Goal: Information Seeking & Learning: Learn about a topic

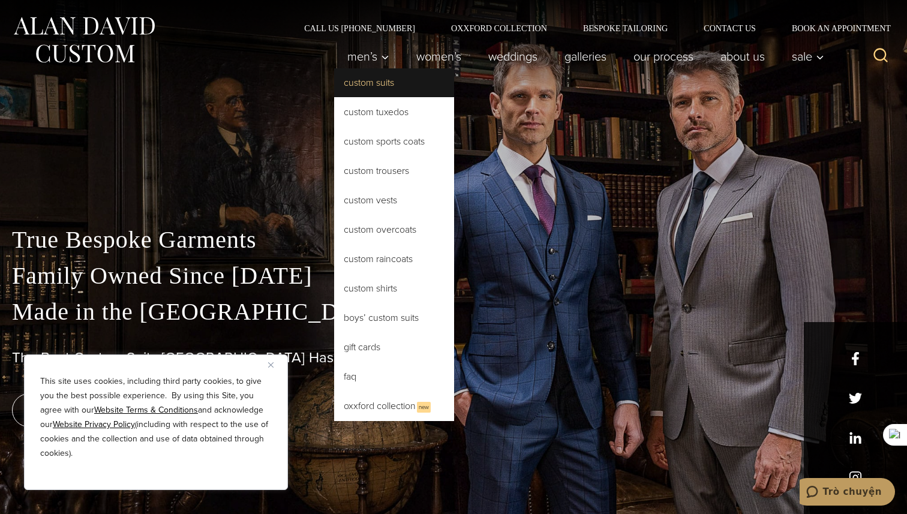
click at [378, 89] on link "Custom Suits" at bounding box center [394, 82] width 120 height 29
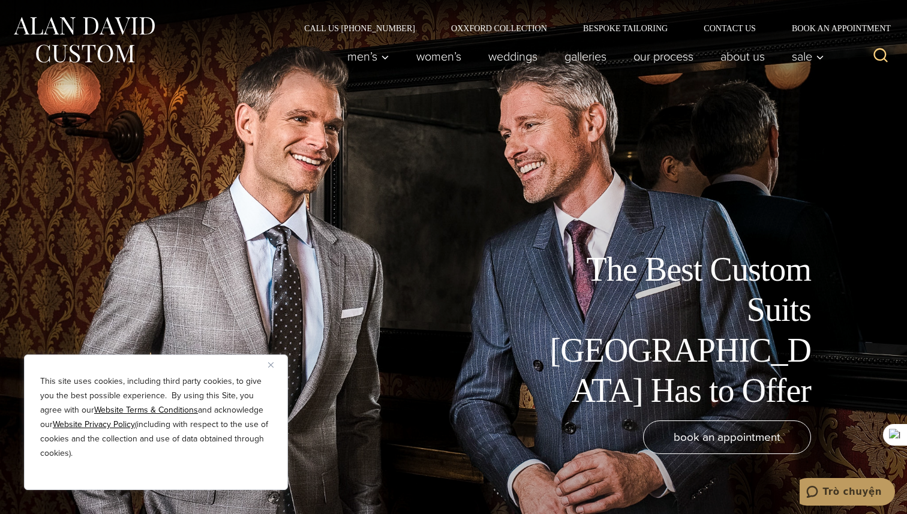
click at [271, 362] on img "Close" at bounding box center [270, 364] width 5 height 5
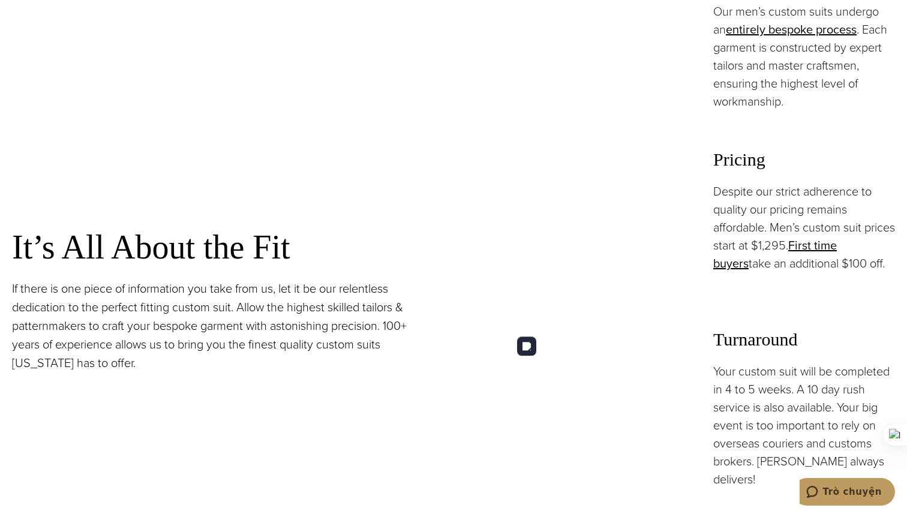
scroll to position [954, 0]
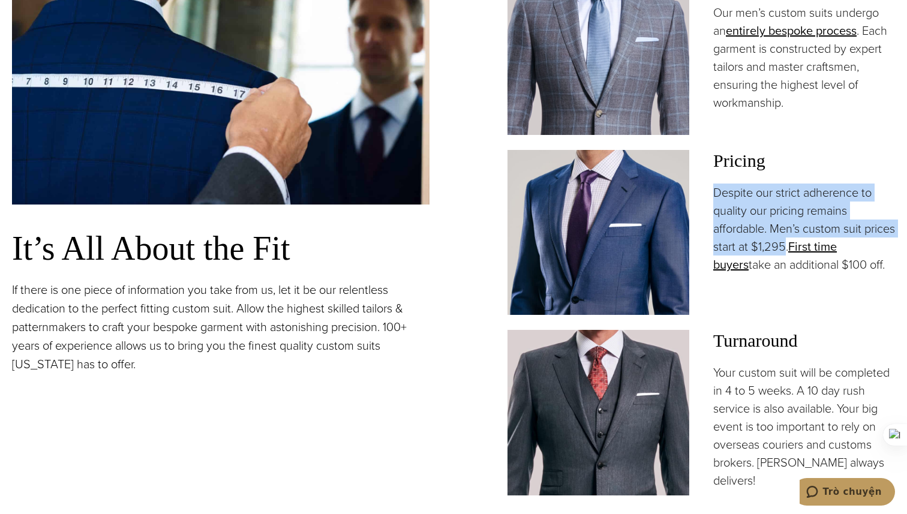
drag, startPoint x: 712, startPoint y: 194, endPoint x: 817, endPoint y: 249, distance: 119.4
click at [817, 249] on div "Pricing Despite our strict adherence to quality our pricing remains affordable.…" at bounding box center [700, 232] width 387 height 165
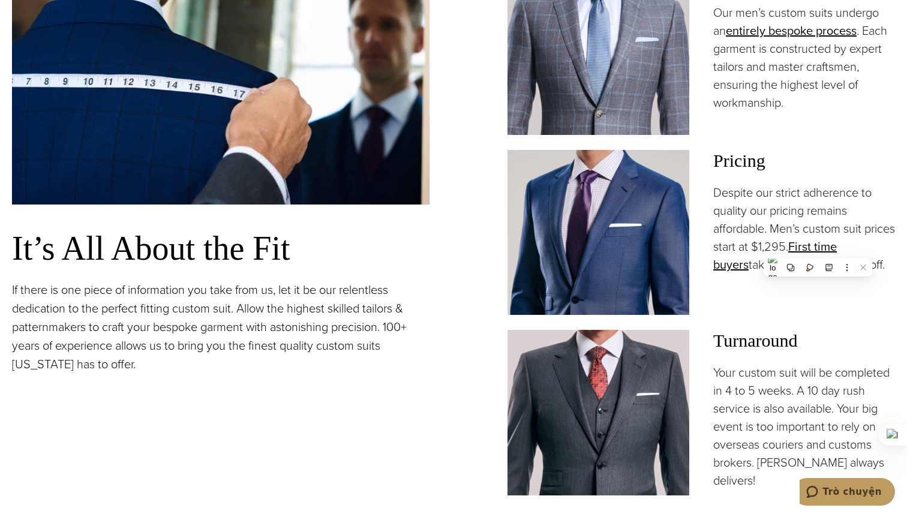
click at [748, 291] on div "Pricing Despite our strict adherence to quality our pricing remains affordable.…" at bounding box center [804, 232] width 182 height 165
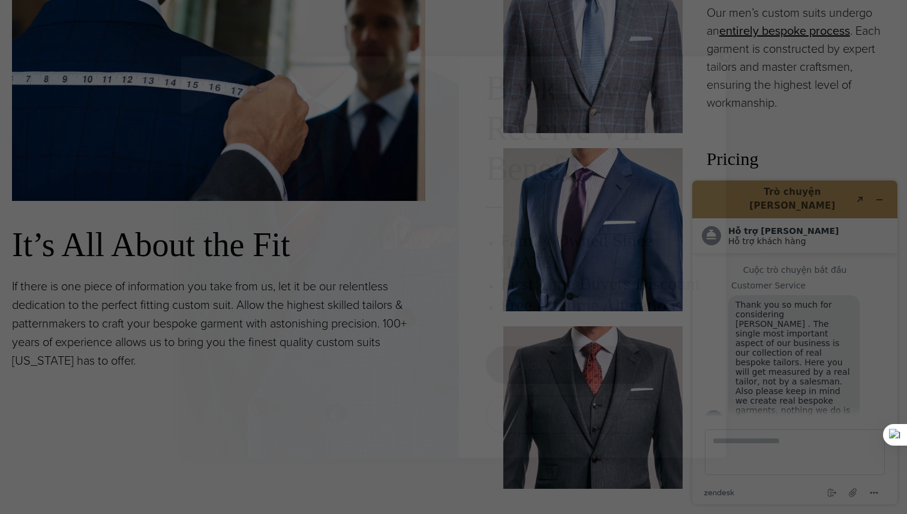
scroll to position [0, 0]
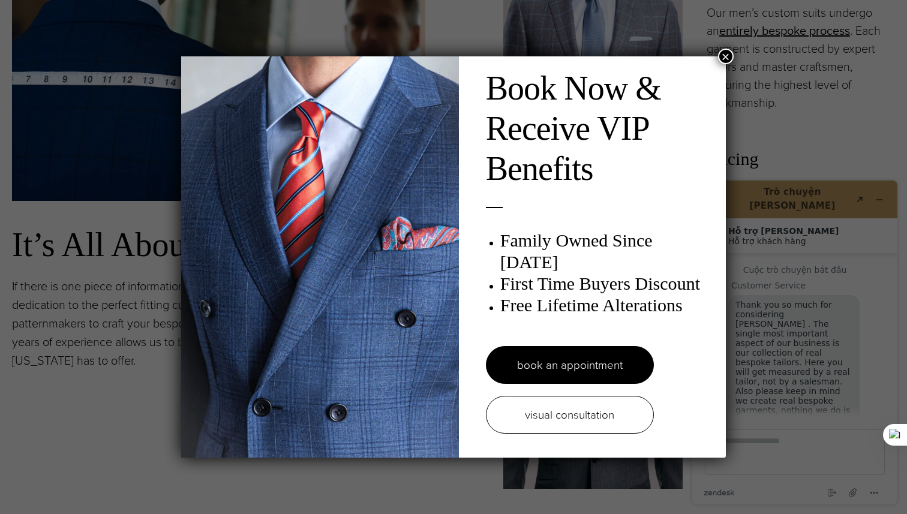
click at [725, 55] on button "×" at bounding box center [726, 57] width 16 height 16
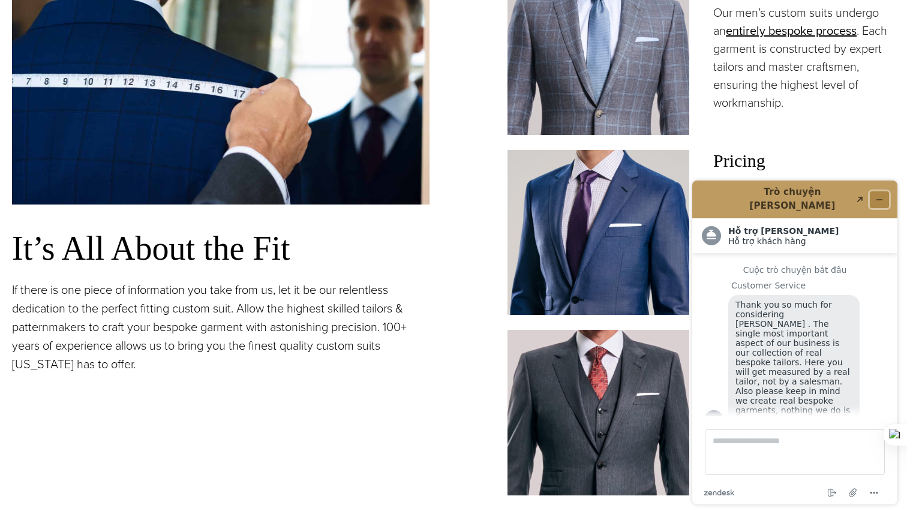
click at [881, 196] on icon "Thu nhỏ widget" at bounding box center [879, 200] width 8 height 8
